Goal: Transaction & Acquisition: Purchase product/service

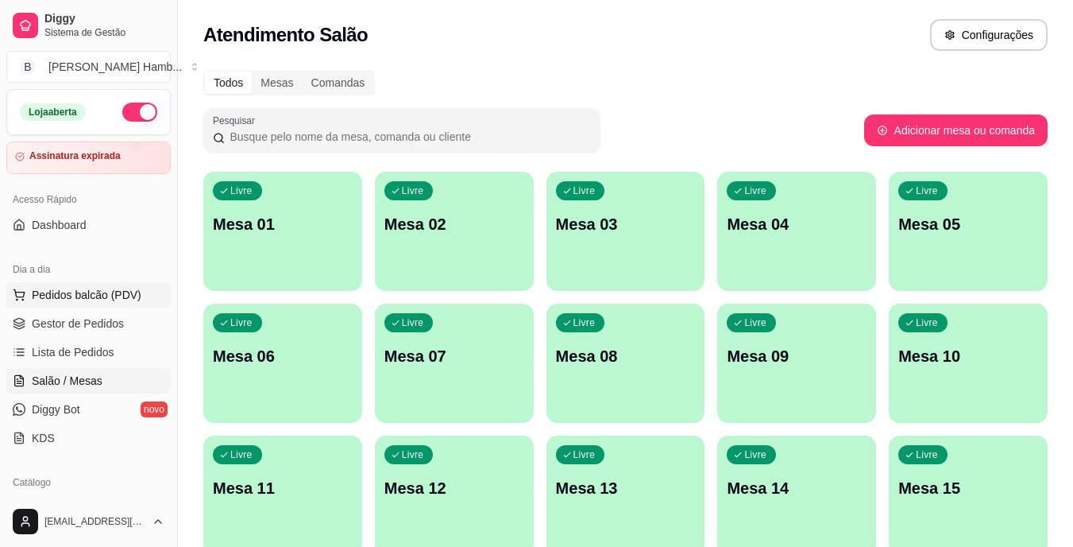
click at [102, 286] on button "Pedidos balcão (PDV)" at bounding box center [88, 294] width 164 height 25
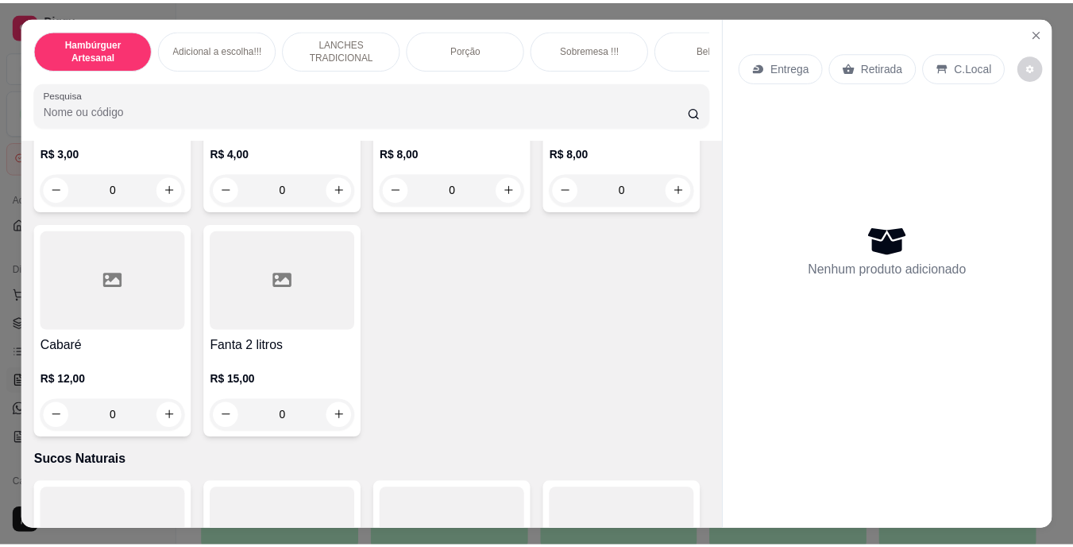
scroll to position [4572, 0]
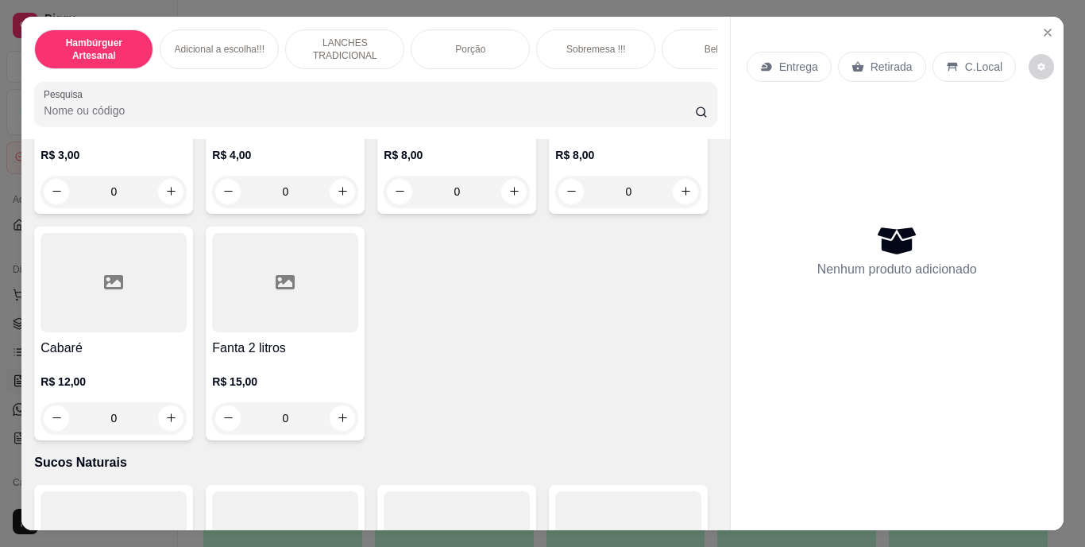
type input "1"
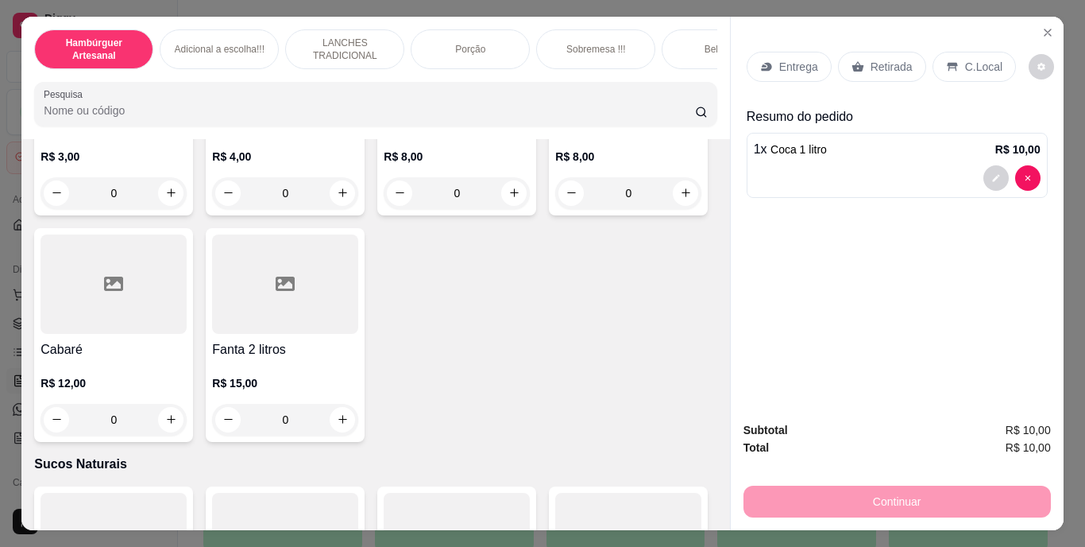
click at [891, 52] on div "Retirada" at bounding box center [882, 67] width 88 height 30
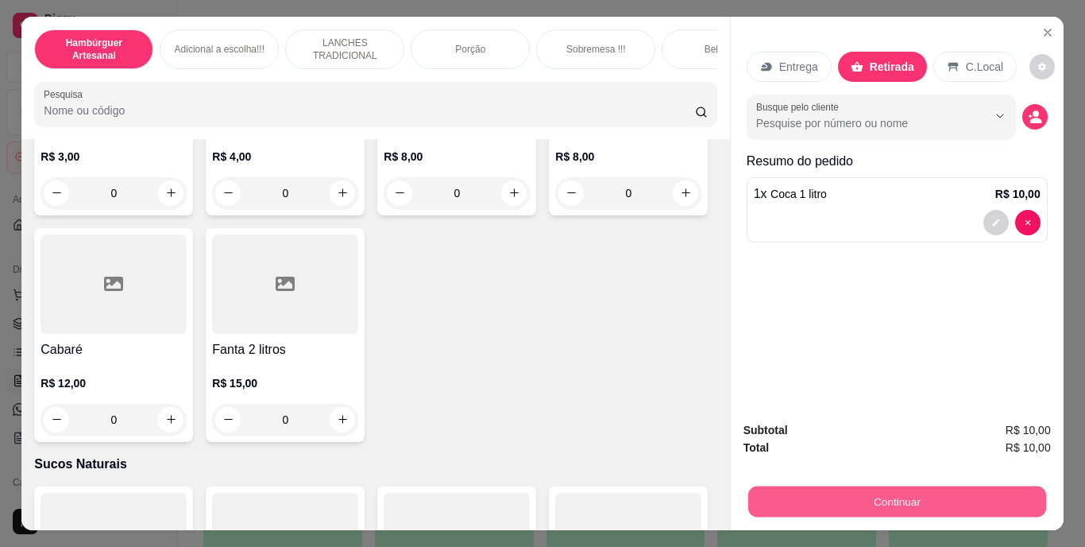
click at [910, 486] on button "Continuar" at bounding box center [897, 501] width 298 height 31
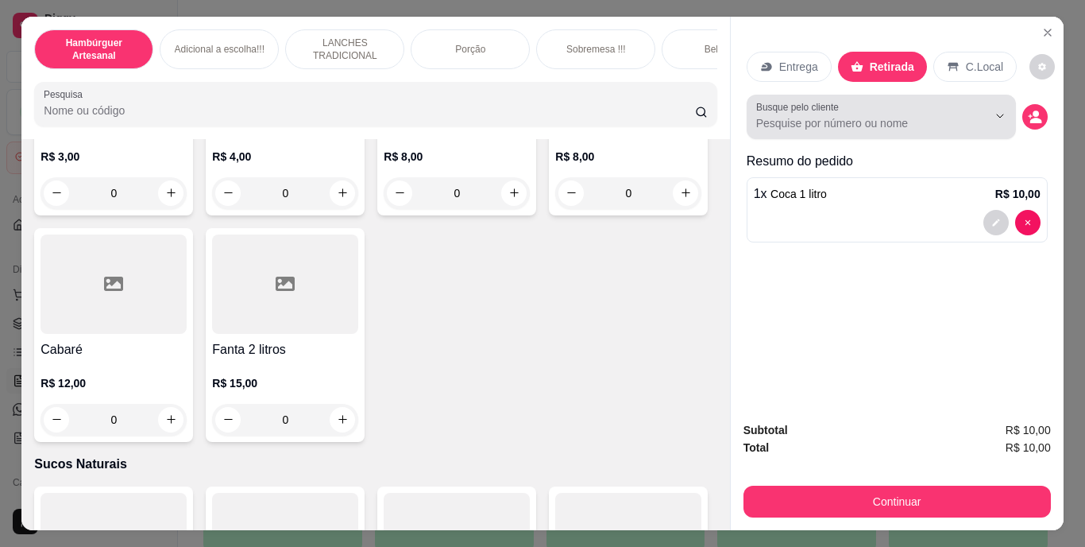
click at [962, 118] on div at bounding box center [987, 116] width 51 height 30
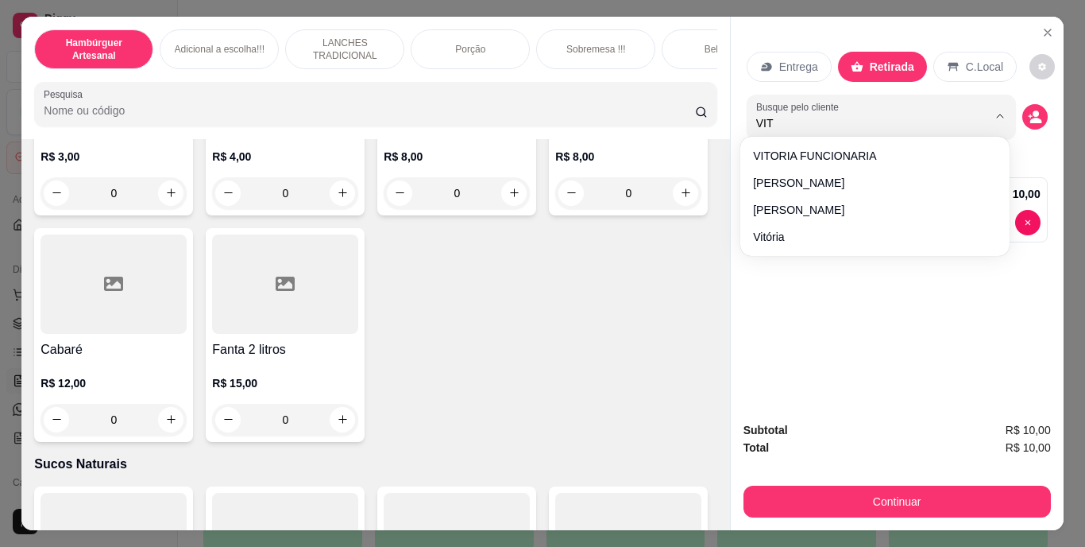
type input "VIT"
click at [888, 142] on div "VITORIA FUNCIONARIA [PERSON_NAME] [PERSON_NAME]" at bounding box center [875, 196] width 263 height 113
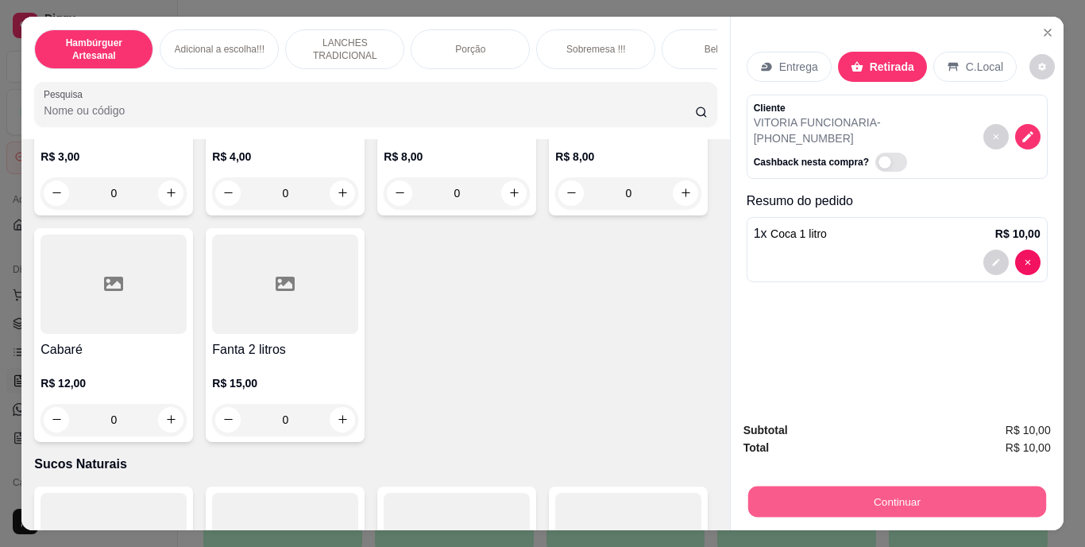
click at [935, 497] on button "Continuar" at bounding box center [897, 501] width 298 height 31
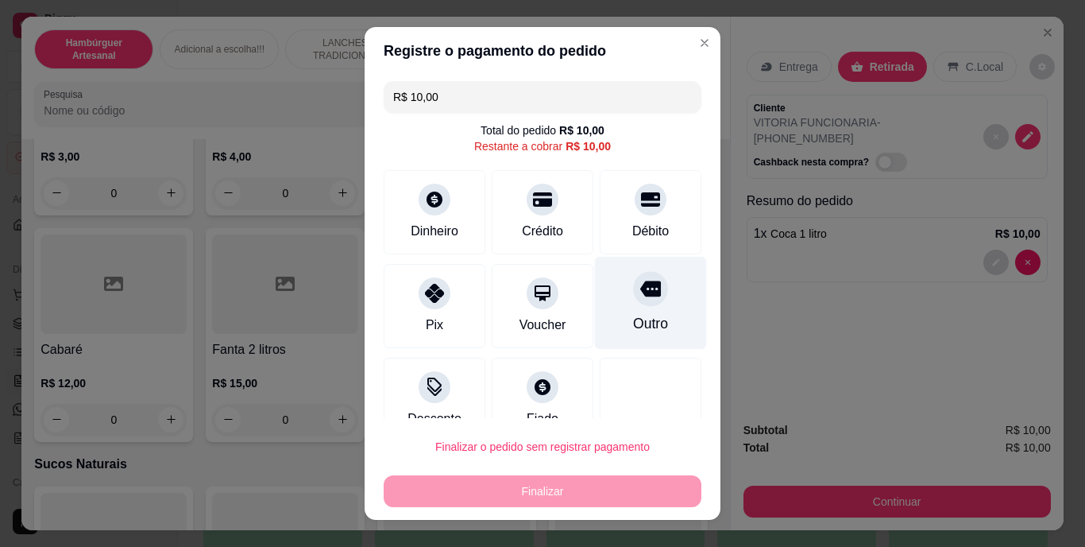
click at [600, 304] on div "Outro" at bounding box center [651, 303] width 112 height 93
type input "R$ 0,00"
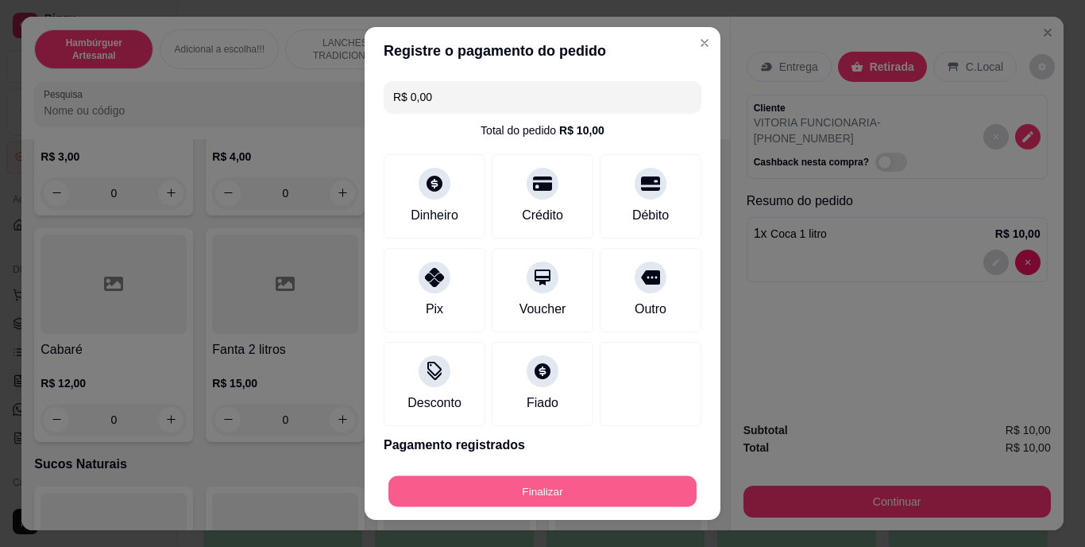
click at [651, 478] on button "Finalizar" at bounding box center [543, 490] width 308 height 31
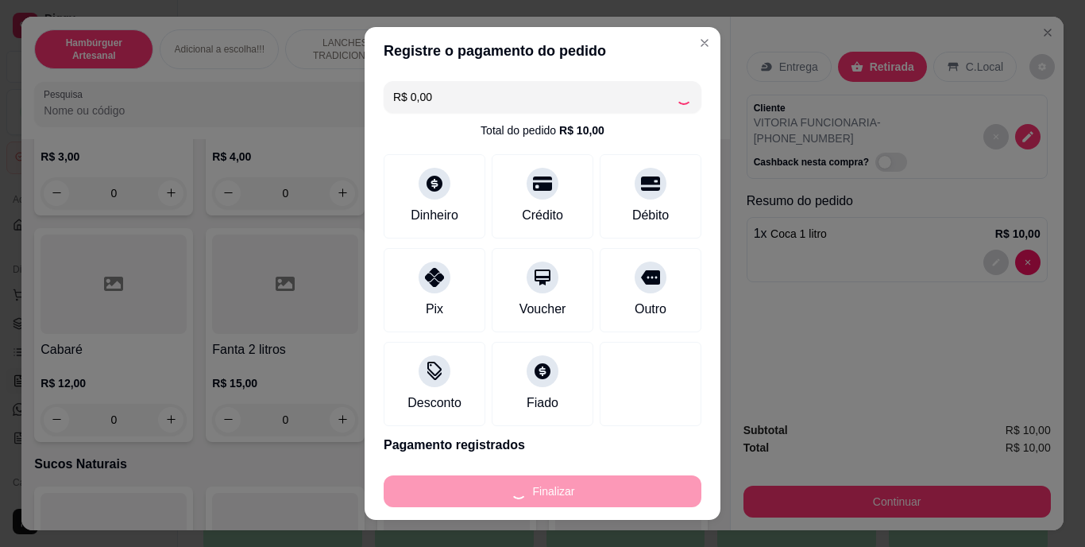
type input "0"
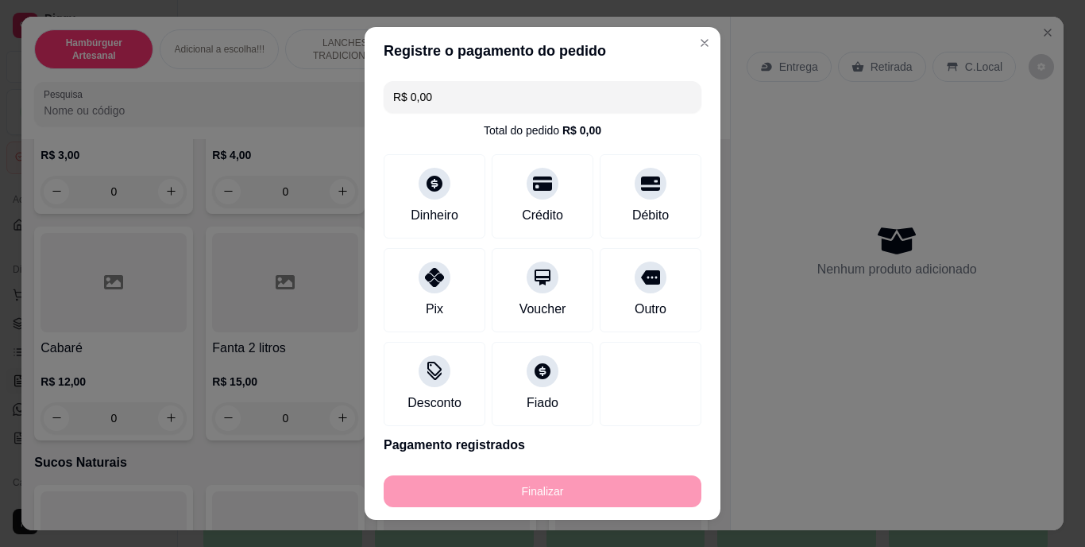
type input "-R$ 10,00"
